Goal: Task Accomplishment & Management: Use online tool/utility

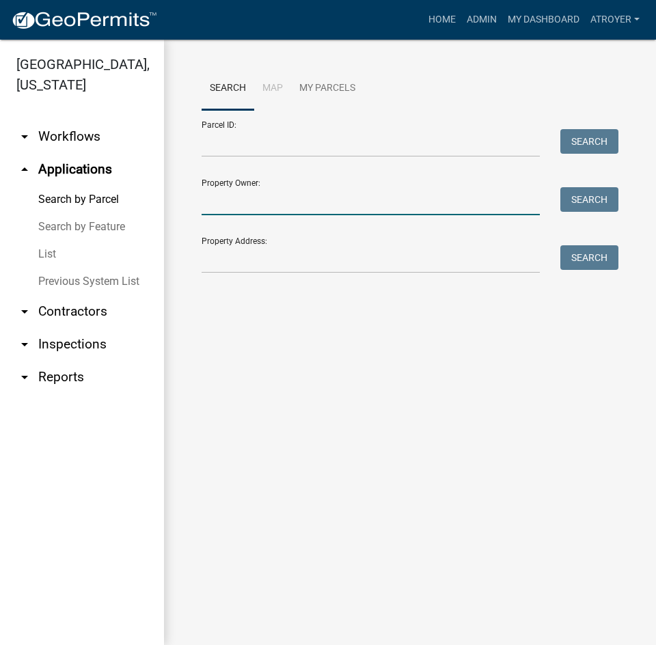
click at [274, 198] on input "Property Owner:" at bounding box center [371, 201] width 338 height 28
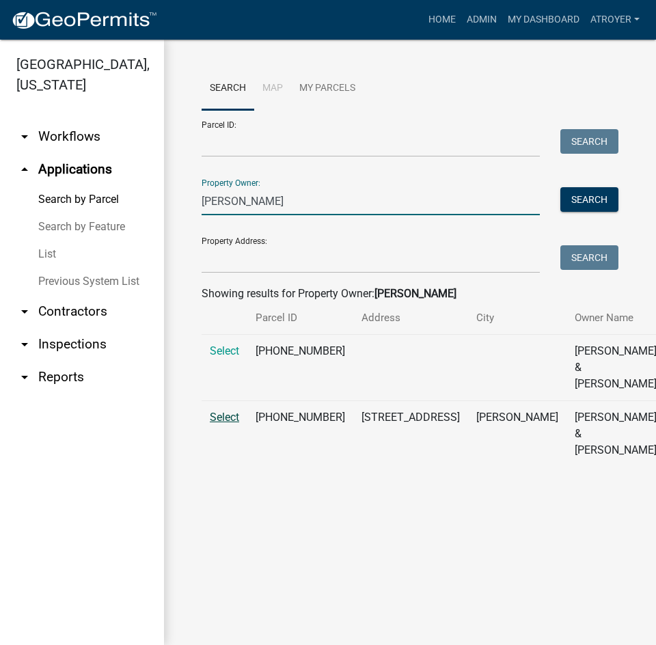
type input "[PERSON_NAME]"
click at [224, 424] on span "Select" at bounding box center [224, 417] width 29 height 13
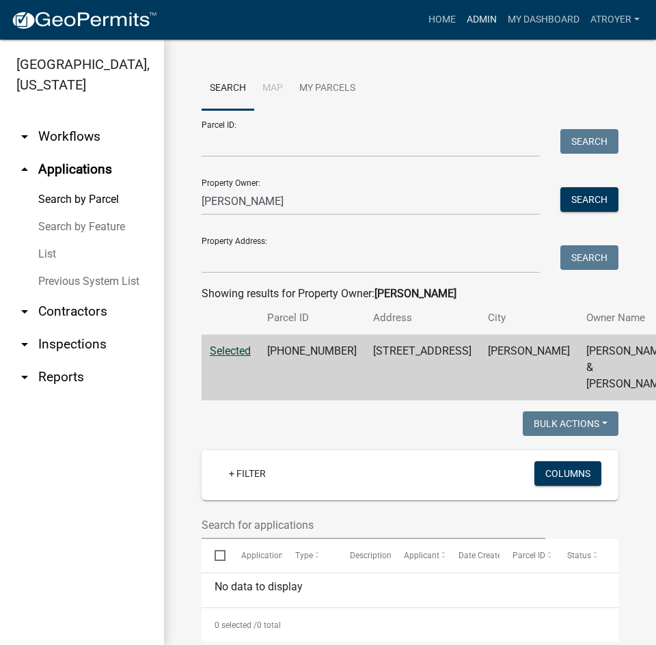
click at [476, 16] on link "Admin" at bounding box center [481, 20] width 41 height 26
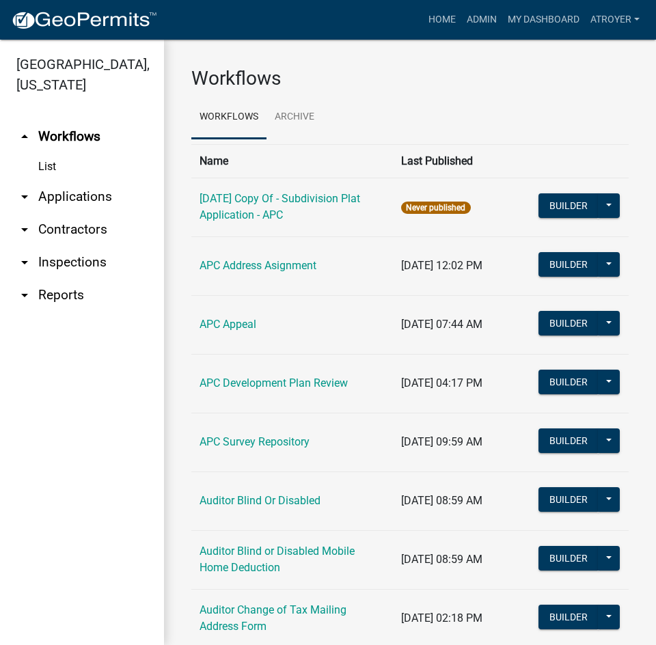
click at [87, 200] on link "arrow_drop_down Applications" at bounding box center [82, 196] width 164 height 33
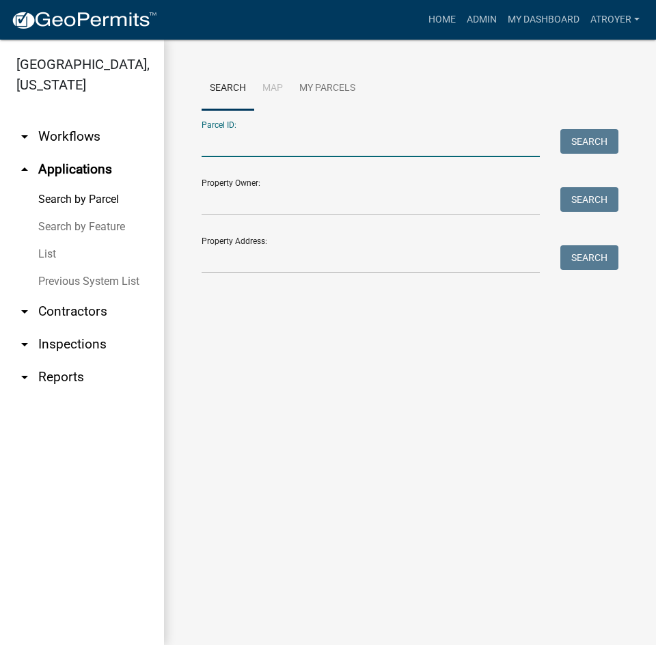
click at [276, 148] on input "Parcel ID:" at bounding box center [371, 143] width 338 height 28
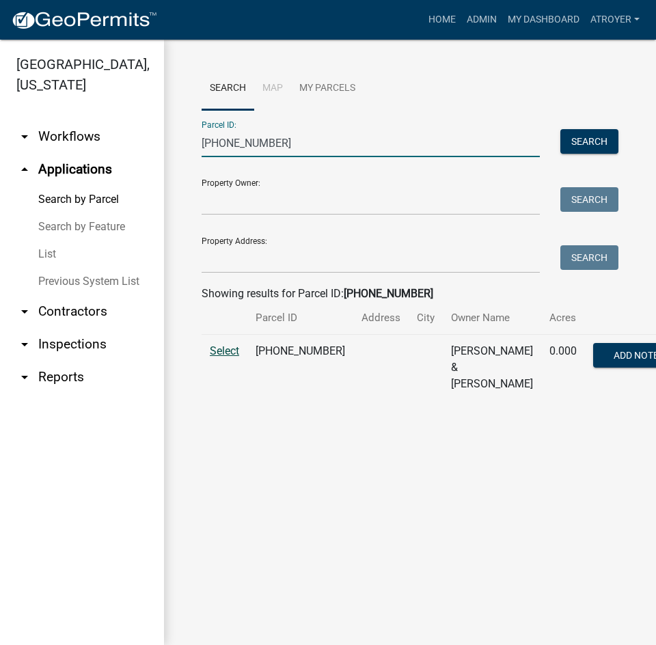
click at [215, 357] on span "Select" at bounding box center [224, 350] width 29 height 13
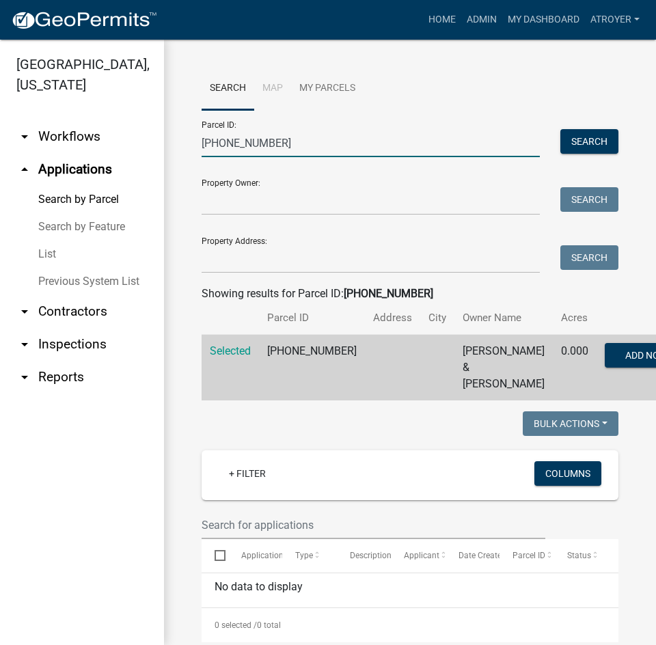
click at [276, 142] on input "[PHONE_NUMBER]" at bounding box center [371, 143] width 338 height 28
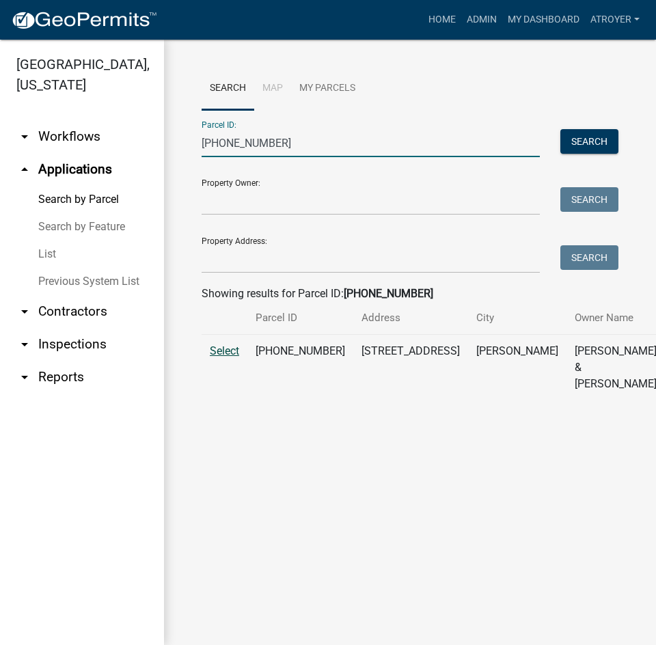
type input "[PHONE_NUMBER]"
click at [235, 357] on span "Select" at bounding box center [224, 350] width 29 height 13
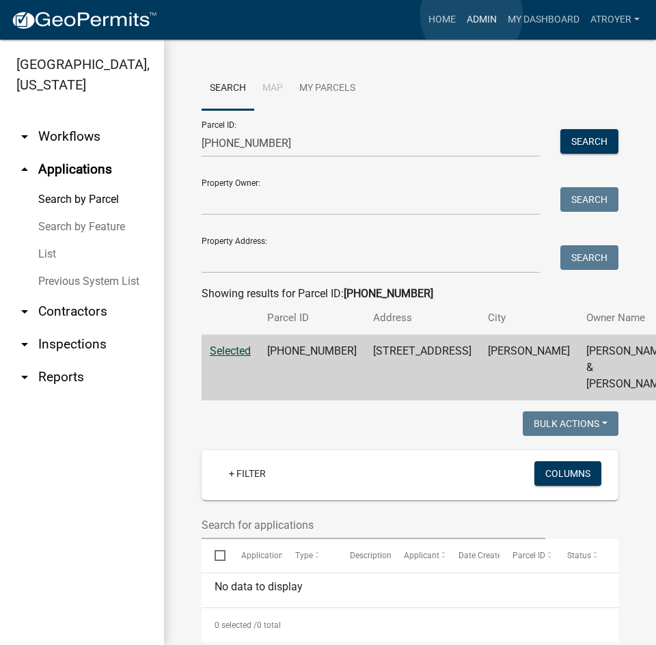
click at [471, 15] on link "Admin" at bounding box center [481, 20] width 41 height 26
